Goal: Information Seeking & Learning: Find specific fact

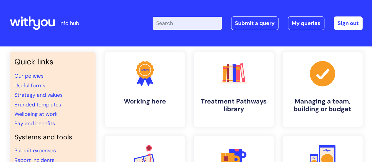
click at [176, 22] on input "Enter your search term here..." at bounding box center [186, 23] width 69 height 13
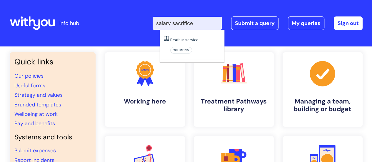
type input "salary sacrifice"
click button "Search" at bounding box center [0, 0] width 0 height 0
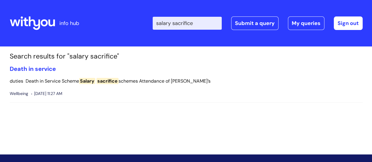
drag, startPoint x: 205, startPoint y: 26, endPoint x: 161, endPoint y: 23, distance: 44.1
click at [161, 23] on input "salary sacrifice" at bounding box center [186, 23] width 69 height 13
type input "loan"
click button "Search" at bounding box center [0, 0] width 0 height 0
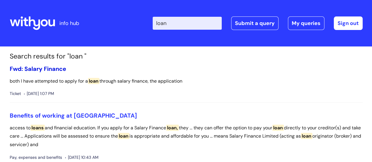
click at [56, 68] on link "Fwd: Salary Finance" at bounding box center [38, 69] width 56 height 8
click at [178, 24] on input "loan" at bounding box center [186, 23] width 69 height 13
drag, startPoint x: 178, startPoint y: 24, endPoint x: 163, endPoint y: 22, distance: 14.5
click at [163, 22] on input "loan" at bounding box center [186, 23] width 69 height 13
click at [163, 22] on input "s" at bounding box center [186, 23] width 69 height 13
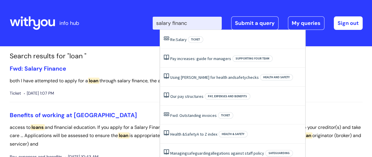
type input "salary finance"
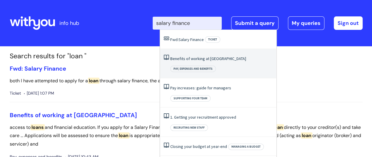
click at [210, 57] on link "Benefits of working at [GEOGRAPHIC_DATA]" at bounding box center [208, 58] width 76 height 5
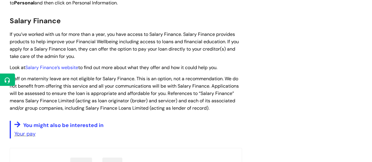
scroll to position [848, 0]
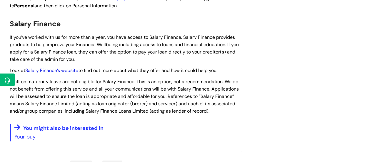
click at [60, 67] on link "Salary Finance’s website" at bounding box center [51, 70] width 53 height 6
